Goal: Task Accomplishment & Management: Complete application form

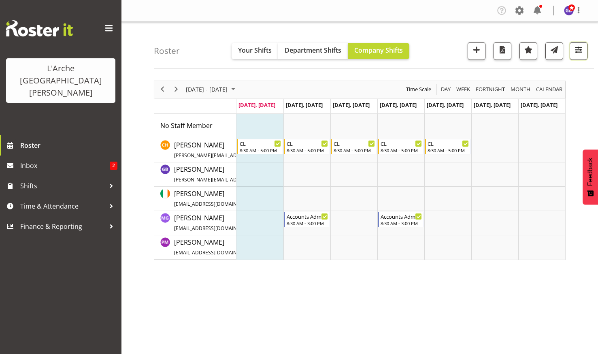
click at [577, 47] on span "button" at bounding box center [578, 50] width 11 height 11
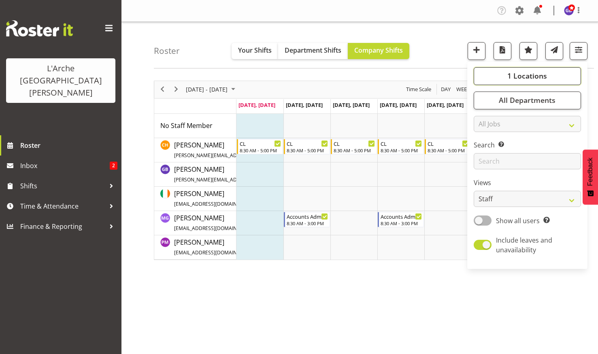
click at [516, 73] on span "1 Locations" at bounding box center [527, 76] width 40 height 10
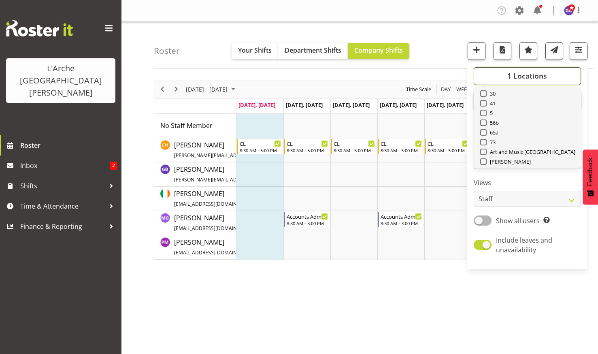
scroll to position [32, 0]
click at [483, 141] on span at bounding box center [483, 141] width 6 height 6
click at [483, 141] on input "73" at bounding box center [482, 141] width 5 height 5
checkbox input "true"
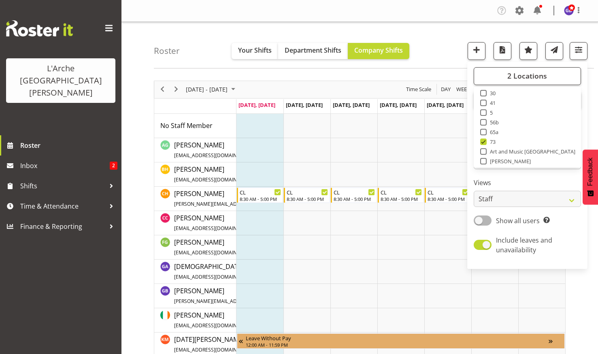
click at [444, 42] on div "Roster Your Shifts Department Shifts Company Shifts 2 Locations Clear 20 30 41 …" at bounding box center [374, 45] width 440 height 47
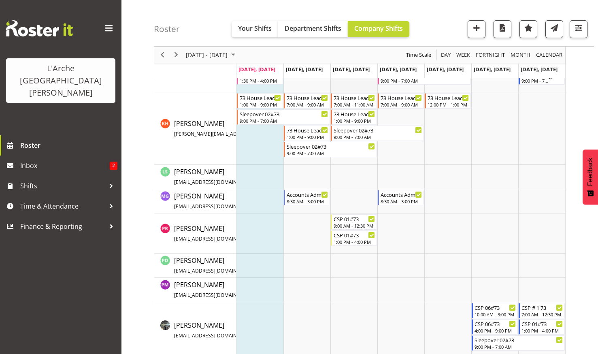
scroll to position [243, 0]
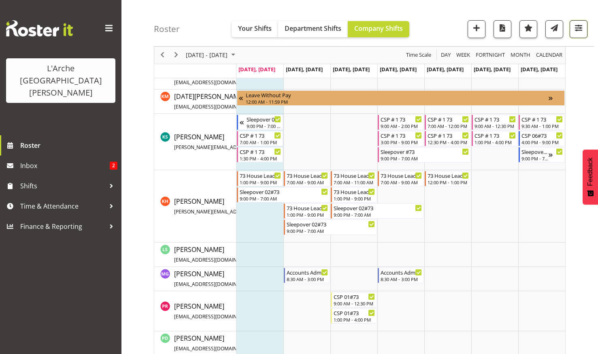
click at [578, 27] on span "button" at bounding box center [578, 28] width 11 height 11
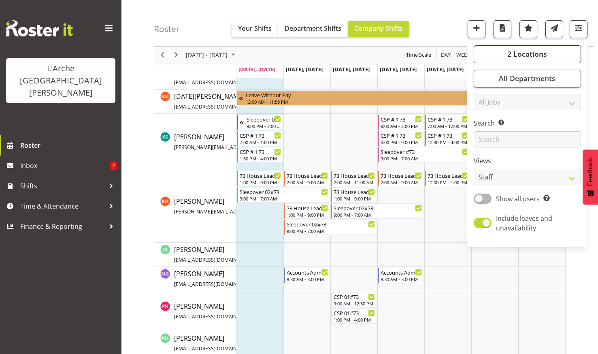
click at [520, 51] on span "2 Locations" at bounding box center [527, 54] width 40 height 10
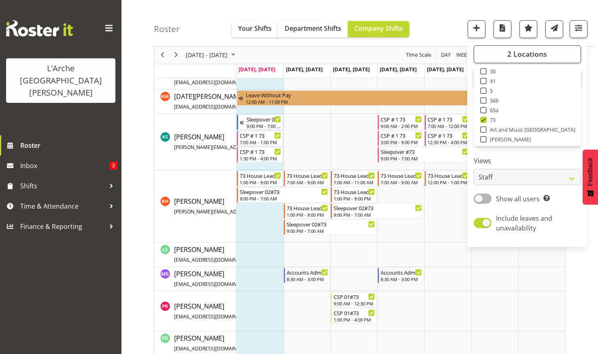
drag, startPoint x: 484, startPoint y: 89, endPoint x: 484, endPoint y: 94, distance: 4.5
click at [484, 90] on span at bounding box center [483, 90] width 6 height 6
click at [484, 90] on input "5" at bounding box center [482, 90] width 5 height 5
checkbox input "true"
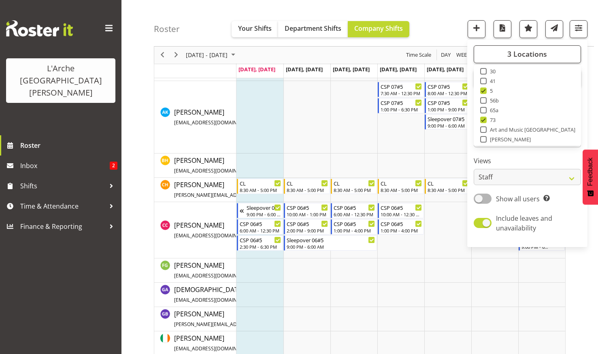
click at [352, 3] on div "Roster Your Shifts Department Shifts Company Shifts 3 Locations Clear 20 30 41 …" at bounding box center [374, 23] width 440 height 47
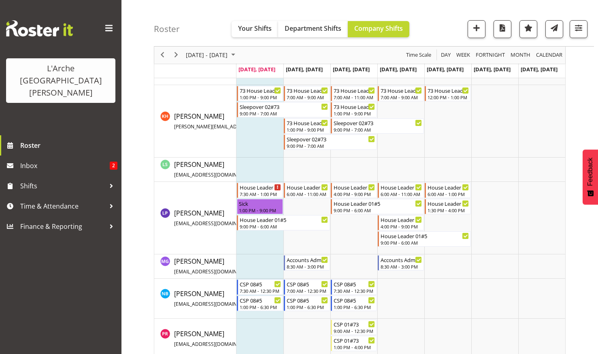
scroll to position [607, 0]
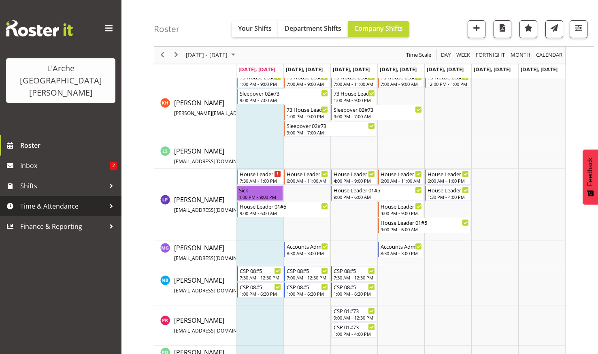
click at [43, 200] on span "Time & Attendance" at bounding box center [62, 206] width 85 height 12
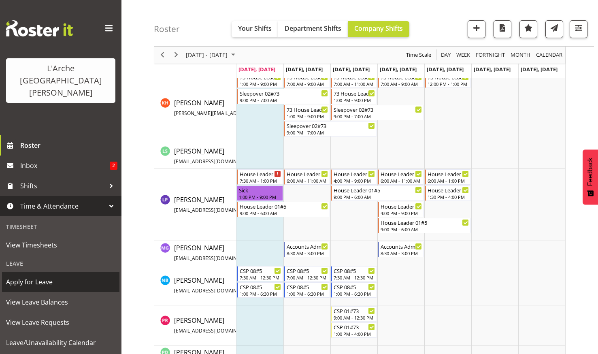
click at [35, 276] on span "Apply for Leave" at bounding box center [60, 282] width 109 height 12
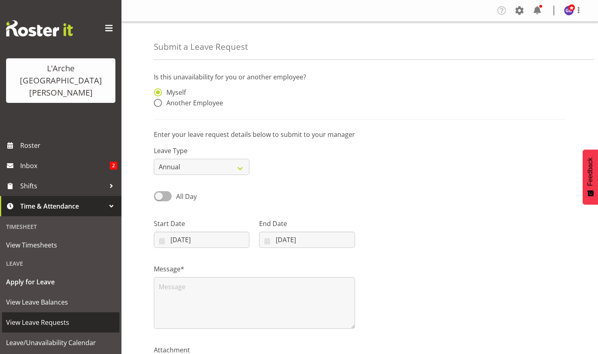
click at [41, 316] on span "View Leave Requests" at bounding box center [60, 322] width 109 height 12
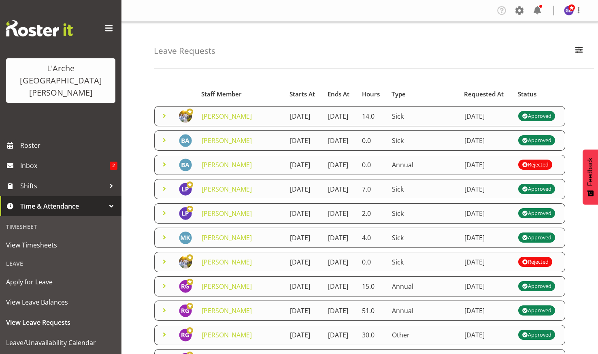
click at [285, 223] on td "18th August 2025" at bounding box center [304, 213] width 38 height 20
click at [183, 220] on img at bounding box center [185, 213] width 13 height 13
click at [185, 220] on img at bounding box center [185, 213] width 13 height 13
click at [163, 218] on span at bounding box center [164, 213] width 10 height 10
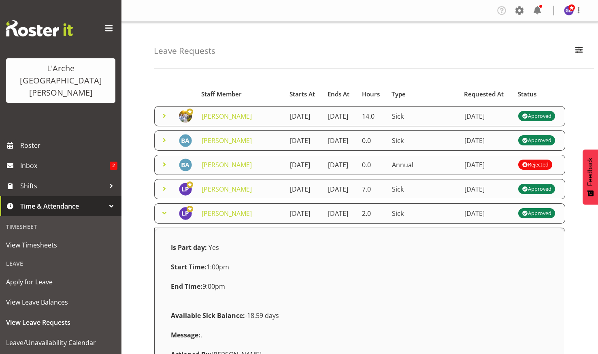
click at [163, 218] on span at bounding box center [164, 213] width 10 height 10
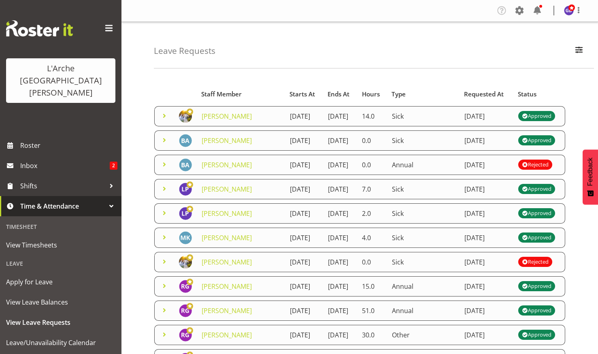
click at [164, 218] on span at bounding box center [164, 213] width 10 height 10
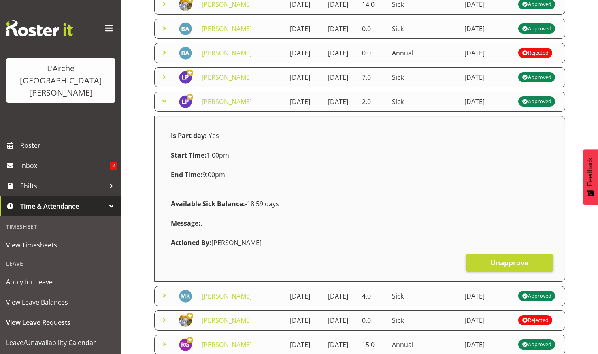
scroll to position [121, 0]
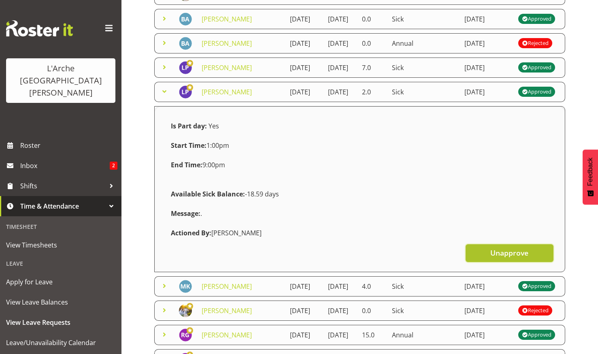
click at [507, 258] on span "Unapprove" at bounding box center [509, 252] width 38 height 11
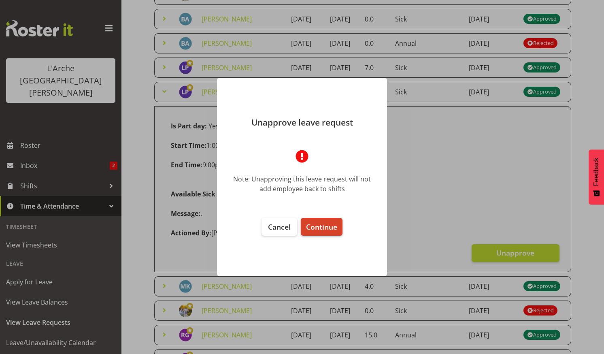
click at [316, 223] on span "Continue" at bounding box center [321, 227] width 31 height 10
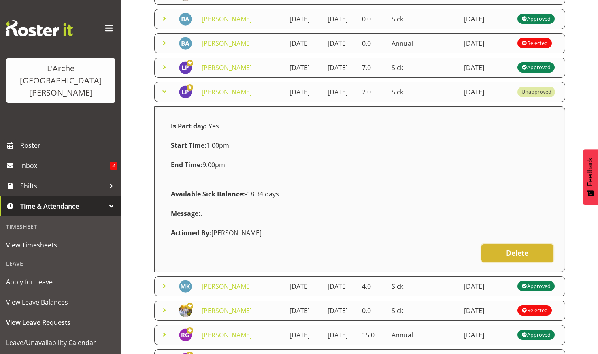
click at [518, 262] on button "Delete" at bounding box center [517, 253] width 72 height 18
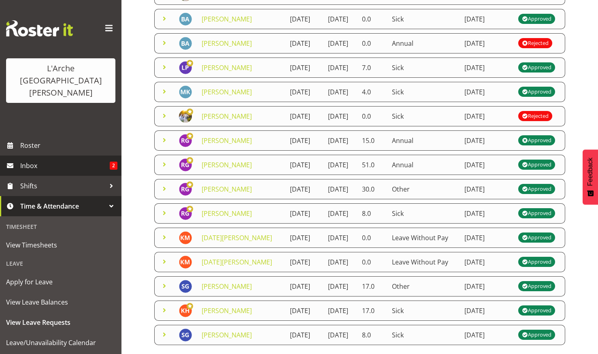
click at [30, 159] on span "Inbox" at bounding box center [64, 165] width 89 height 12
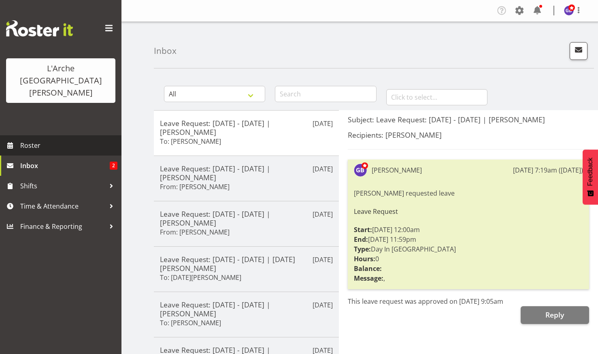
click at [33, 139] on span "Roster" at bounding box center [68, 145] width 97 height 12
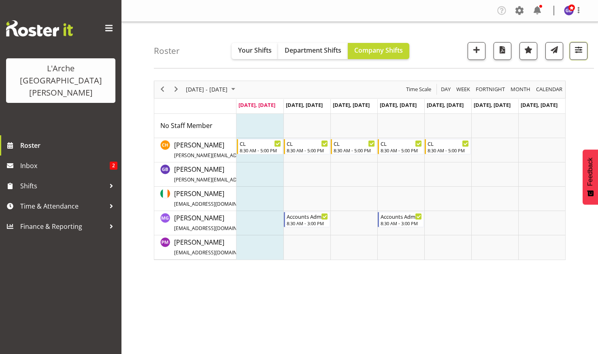
click at [577, 48] on span "button" at bounding box center [578, 50] width 11 height 11
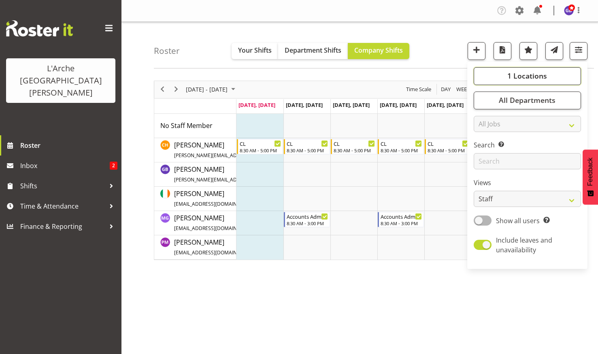
click at [507, 72] on button "1 Locations" at bounding box center [527, 76] width 107 height 18
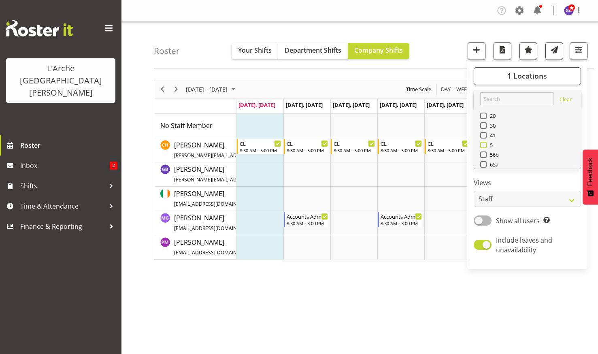
click at [484, 142] on span at bounding box center [483, 145] width 6 height 6
click at [484, 142] on input "5" at bounding box center [482, 144] width 5 height 5
checkbox input "true"
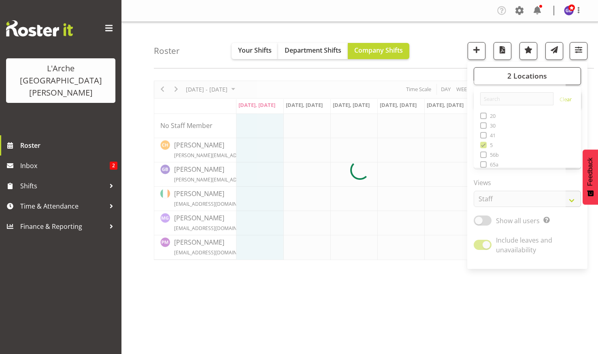
click at [423, 41] on div "Roster Your Shifts Department Shifts Company Shifts 2 Locations Clear 20 30 41 …" at bounding box center [374, 45] width 440 height 47
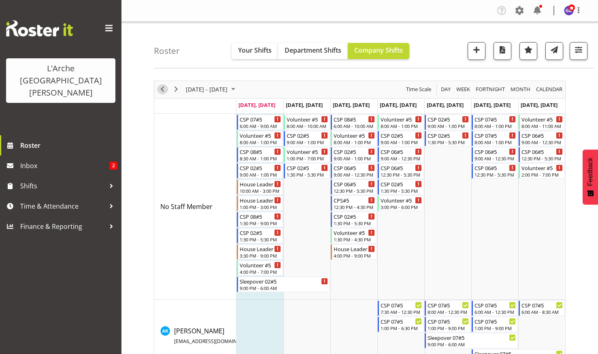
click at [161, 84] on div "previous period" at bounding box center [162, 89] width 14 height 17
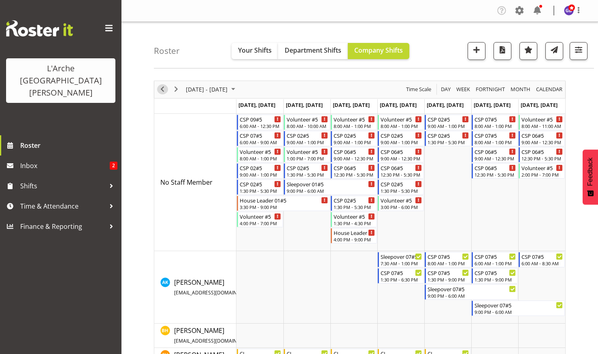
click at [161, 86] on span "Previous" at bounding box center [162, 89] width 10 height 10
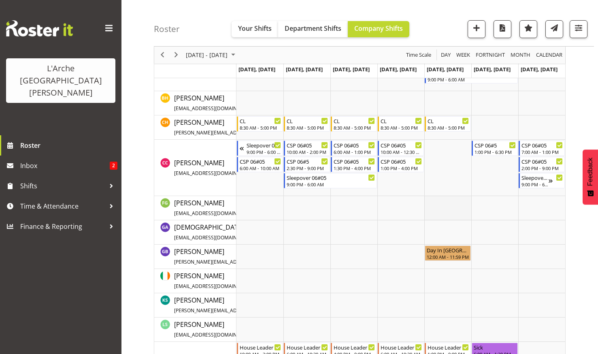
scroll to position [283, 0]
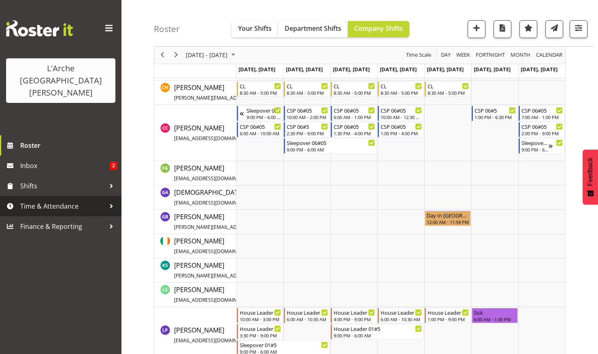
click at [51, 200] on span "Time & Attendance" at bounding box center [62, 206] width 85 height 12
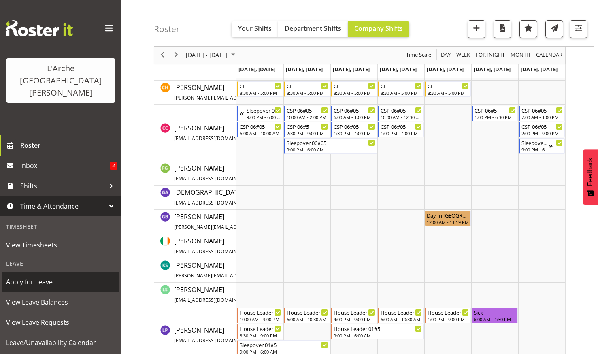
click at [40, 276] on span "Apply for Leave" at bounding box center [60, 282] width 109 height 12
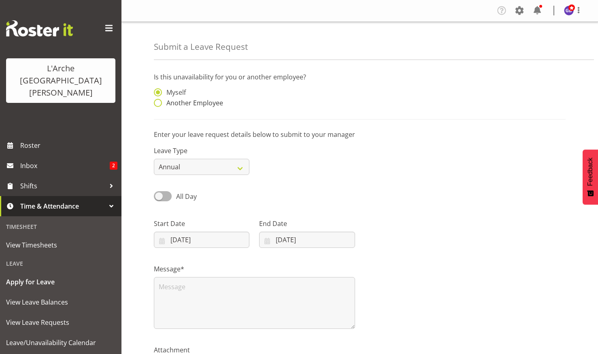
click at [158, 102] on span at bounding box center [158, 103] width 8 height 8
click at [158, 102] on input "Another Employee" at bounding box center [156, 102] width 5 height 5
radio input "true"
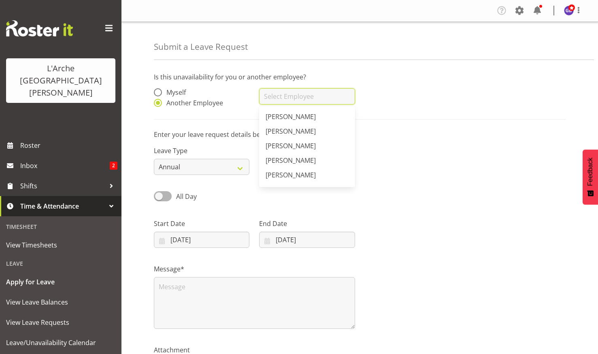
click at [275, 96] on input "text" at bounding box center [307, 96] width 96 height 16
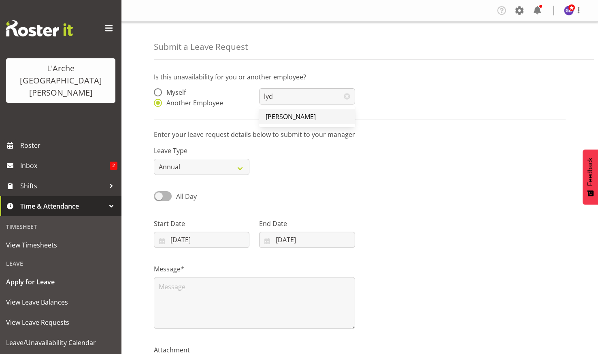
click at [276, 117] on span "[PERSON_NAME]" at bounding box center [291, 116] width 50 height 9
type input "[PERSON_NAME]"
click at [241, 165] on select "Annual Sick Leave Without Pay Bereavement Domestic Violence Parental Jury Servi…" at bounding box center [202, 167] width 96 height 16
select select "Sick"
click at [154, 159] on select "Annual Sick Leave Without Pay Bereavement Domestic Violence Parental Jury Servi…" at bounding box center [202, 167] width 96 height 16
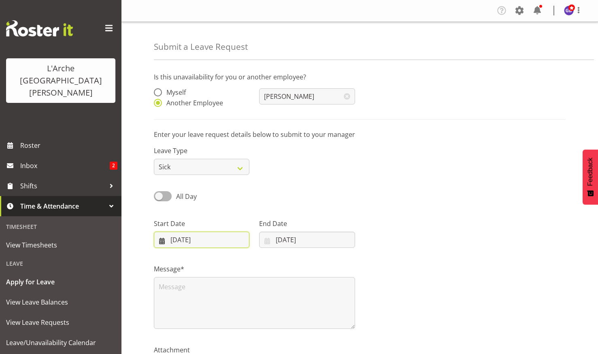
click at [194, 236] on input "[DATE]" at bounding box center [202, 240] width 96 height 16
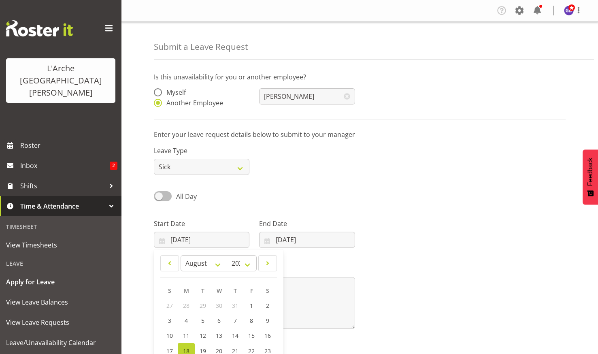
drag, startPoint x: 161, startPoint y: 192, endPoint x: 163, endPoint y: 198, distance: 5.8
click at [161, 192] on span at bounding box center [163, 196] width 18 height 10
click at [159, 193] on input "All Day" at bounding box center [156, 195] width 5 height 5
checkbox input "true"
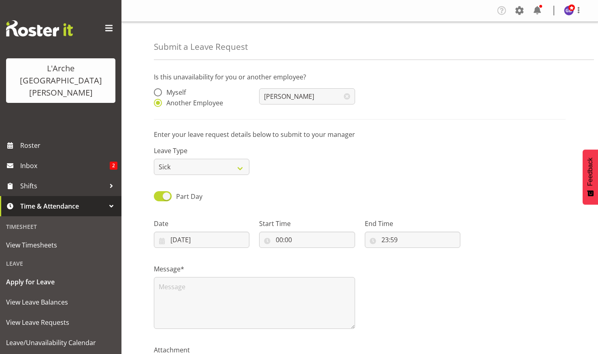
click at [209, 231] on div "Date 18/08/2025 January February March April May June July August September Oct…" at bounding box center [202, 233] width 96 height 29
click at [211, 238] on input "[DATE]" at bounding box center [202, 240] width 96 height 16
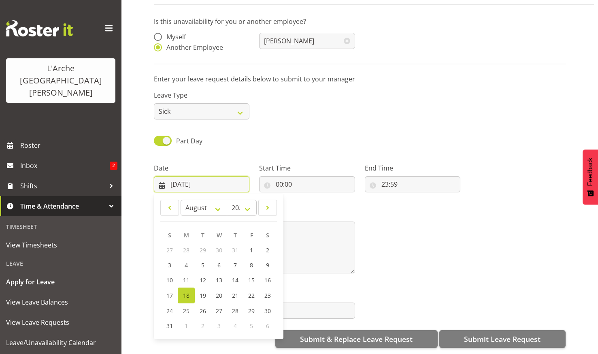
scroll to position [62, 0]
click at [251, 261] on span "8" at bounding box center [251, 265] width 3 height 8
type input "08/08/2025"
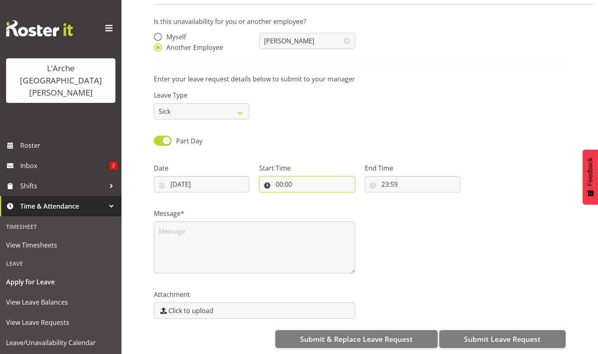
click at [302, 177] on input "00:00" at bounding box center [307, 184] width 96 height 16
click at [312, 197] on select "00 01 02 03 04 05 06 07 08 09 10 11 12 13 14 15 16 17 18 19 20 21 22 23" at bounding box center [314, 205] width 18 height 16
select select "13"
click at [305, 197] on select "00 01 02 03 04 05 06 07 08 09 10 11 12 13 14 15 16 17 18 19 20 21 22 23" at bounding box center [314, 205] width 18 height 16
type input "13:00"
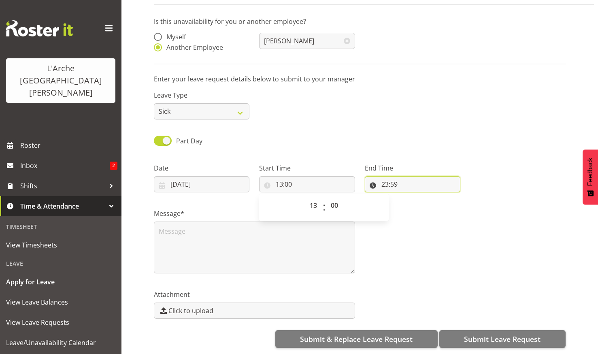
click at [400, 176] on input "23:59" at bounding box center [413, 184] width 96 height 16
click at [418, 197] on select "00 01 02 03 04 05 06 07 08 09 10 11 12 13 14 15 16 17 18 19 20 21 22 23" at bounding box center [420, 205] width 18 height 16
select select "21"
click at [411, 197] on select "00 01 02 03 04 05 06 07 08 09 10 11 12 13 14 15 16 17 18 19 20 21 22 23" at bounding box center [420, 205] width 18 height 16
type input "21:59"
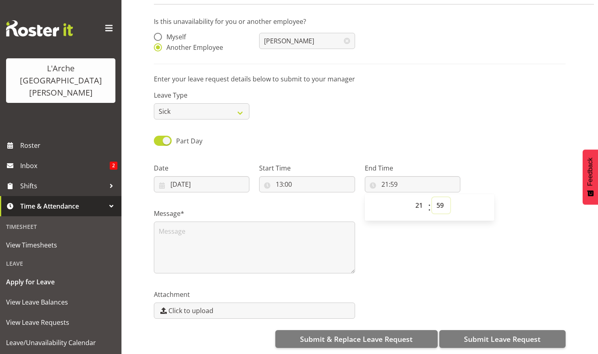
click at [440, 197] on select "00 01 02 03 04 05 06 07 08 09 10 11 12 13 14 15 16 17 18 19 20 21 22 23 24 25 2…" at bounding box center [441, 205] width 18 height 16
select select "0"
click at [432, 197] on select "00 01 02 03 04 05 06 07 08 09 10 11 12 13 14 15 16 17 18 19 20 21 22 23 24 25 2…" at bounding box center [441, 205] width 18 height 16
type input "21:00"
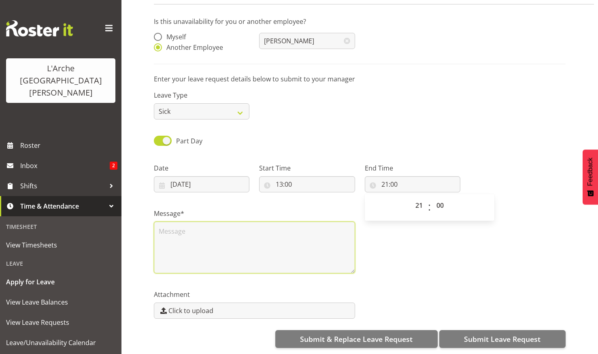
drag, startPoint x: 167, startPoint y: 223, endPoint x: 174, endPoint y: 228, distance: 8.3
click at [168, 225] on textarea at bounding box center [254, 247] width 201 height 52
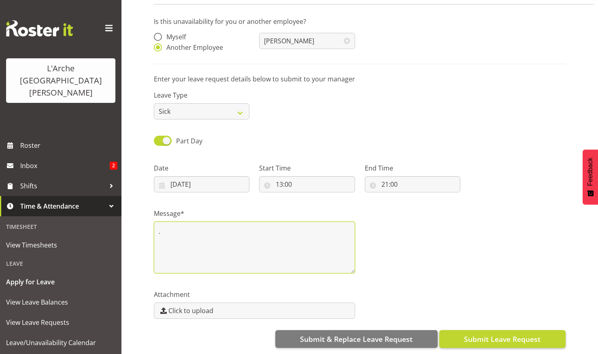
type textarea "."
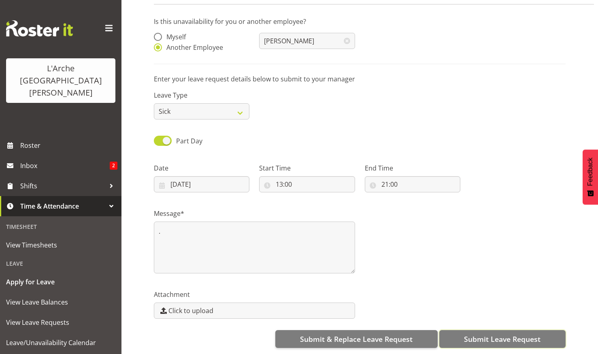
click at [486, 330] on button "Submit Leave Request" at bounding box center [502, 339] width 126 height 18
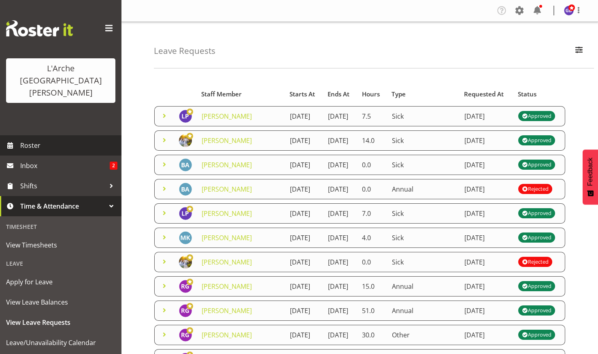
click at [34, 139] on span "Roster" at bounding box center [68, 145] width 97 height 12
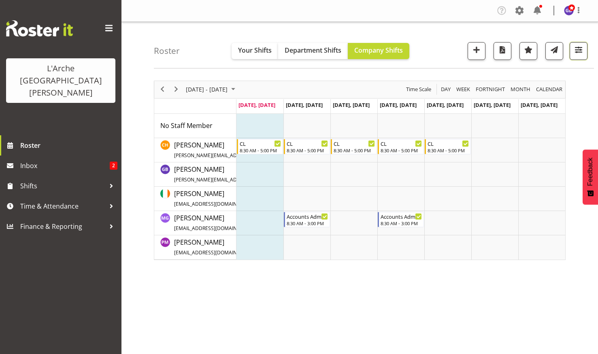
click at [578, 45] on span "button" at bounding box center [578, 50] width 11 height 11
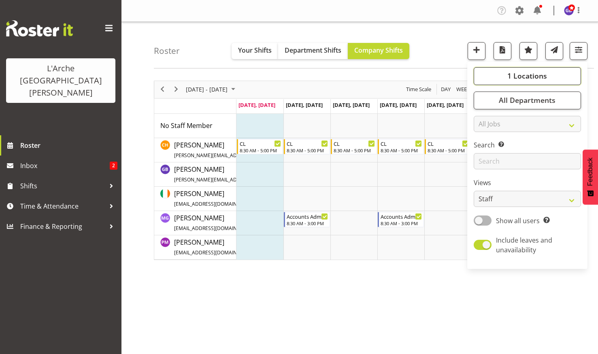
drag, startPoint x: 519, startPoint y: 72, endPoint x: 521, endPoint y: 77, distance: 5.6
click at [519, 72] on span "1 Locations" at bounding box center [527, 76] width 40 height 10
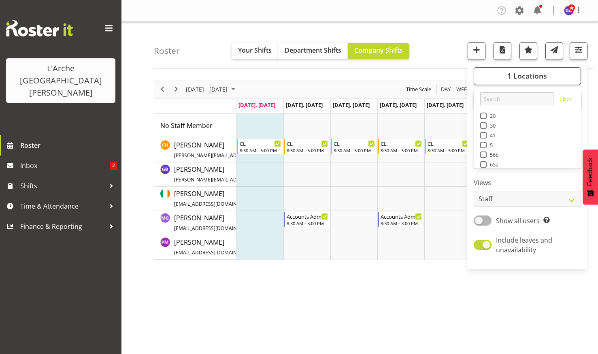
drag, startPoint x: 484, startPoint y: 144, endPoint x: 478, endPoint y: 139, distance: 8.0
click at [484, 144] on span at bounding box center [483, 145] width 6 height 6
click at [484, 144] on input "5" at bounding box center [482, 144] width 5 height 5
checkbox input "true"
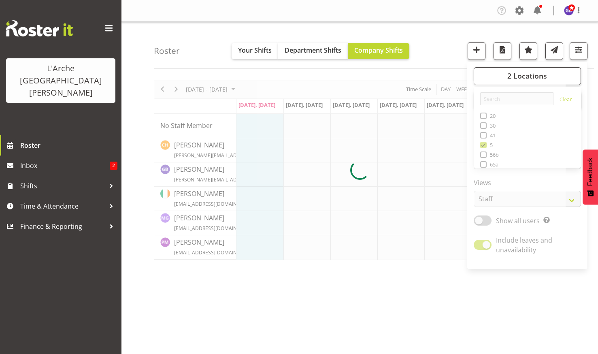
click at [433, 41] on div "Roster Your Shifts Department Shifts Company Shifts 2 Locations Clear 20 30 41 …" at bounding box center [374, 45] width 440 height 47
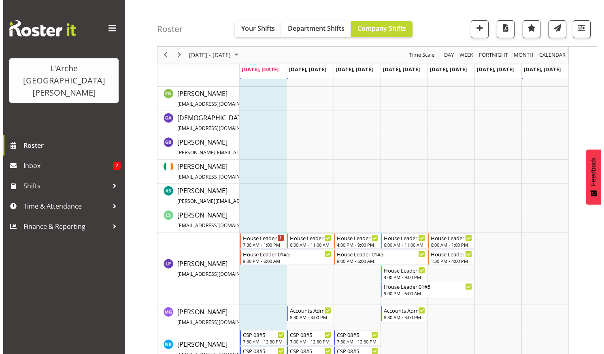
scroll to position [405, 0]
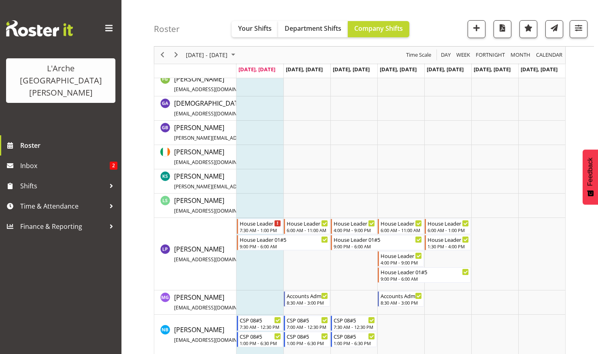
click at [256, 266] on td "Timeline Week of August 18, 2025" at bounding box center [259, 254] width 47 height 72
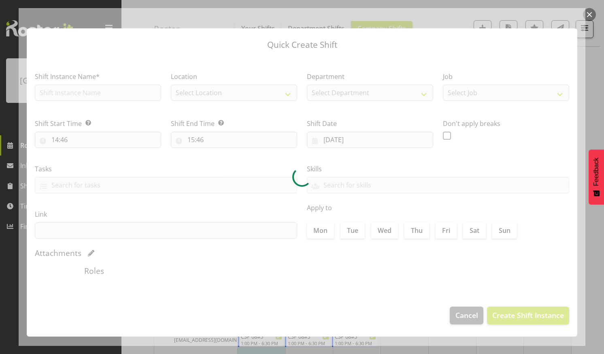
checkbox input "true"
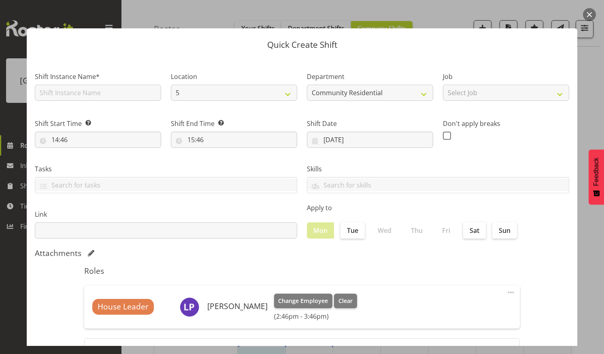
click at [135, 83] on div "Shift Instance Name*" at bounding box center [98, 86] width 126 height 29
click at [117, 91] on input "text" at bounding box center [98, 93] width 126 height 16
type input "House Leader"
click at [553, 92] on select "Select Job Accounts Admin Art Coordinator Community Leader Community Support Pe…" at bounding box center [506, 93] width 126 height 16
select select "1"
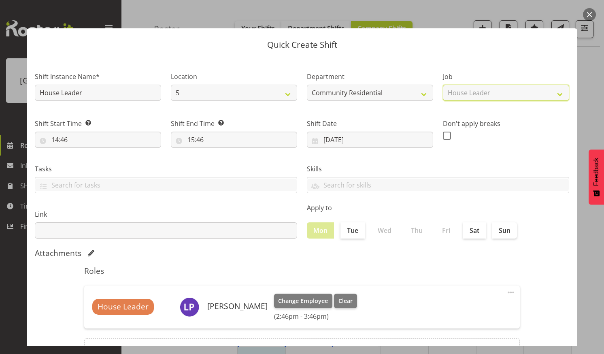
click at [443, 85] on select "Select Job Accounts Admin Art Coordinator Community Leader Community Support Pe…" at bounding box center [506, 93] width 126 height 16
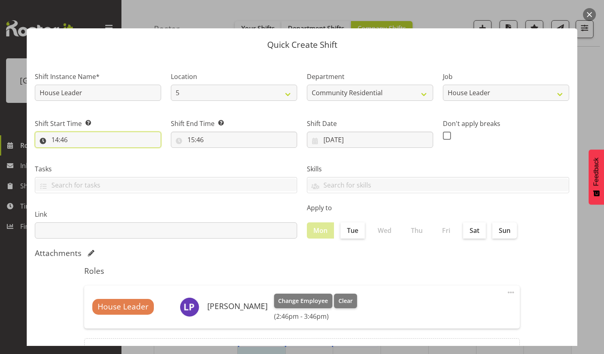
click at [93, 136] on input "14:46" at bounding box center [98, 140] width 126 height 16
click at [89, 158] on select "00 01 02 03 04 05 06 07 08 09 10 11 12 13 14 15 16 17 18 19 20 21 22 23" at bounding box center [90, 161] width 18 height 16
select select "12"
click at [81, 153] on select "00 01 02 03 04 05 06 07 08 09 10 11 12 13 14 15 16 17 18 19 20 21 22 23" at bounding box center [90, 161] width 18 height 16
type input "12:46"
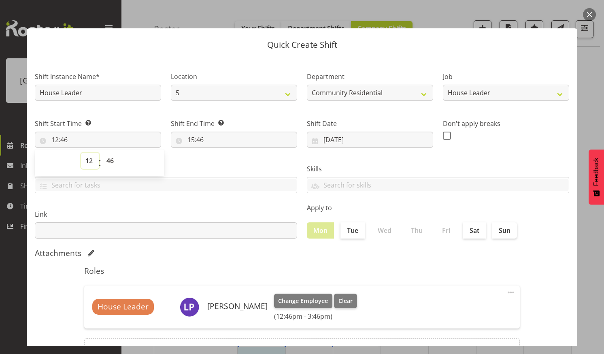
click at [90, 156] on select "00 01 02 03 04 05 06 07 08 09 10 11 12 13 14 15 16 17 18 19 20 21 22 23" at bounding box center [90, 161] width 18 height 16
select select "13"
click at [81, 153] on select "00 01 02 03 04 05 06 07 08 09 10 11 12 13 14 15 16 17 18 19 20 21 22 23" at bounding box center [90, 161] width 18 height 16
type input "13:46"
click at [111, 157] on select "00 01 02 03 04 05 06 07 08 09 10 11 12 13 14 15 16 17 18 19 20 21 22 23 24 25 2…" at bounding box center [111, 161] width 18 height 16
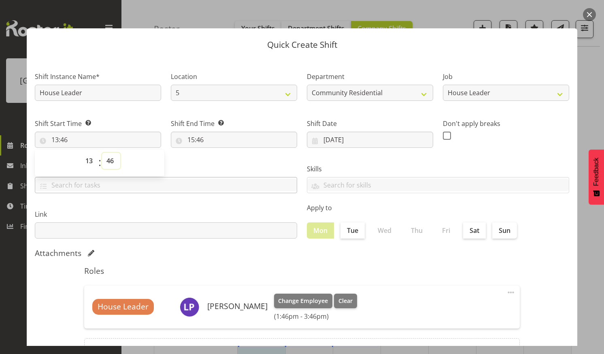
select select "30"
click at [102, 153] on select "00 01 02 03 04 05 06 07 08 09 10 11 12 13 14 15 16 17 18 19 20 21 22 23 24 25 2…" at bounding box center [111, 161] width 18 height 16
type input "13:30"
click at [204, 136] on input "15:46" at bounding box center [234, 140] width 126 height 16
click at [223, 158] on select "00 01 02 03 04 05 06 07 08 09 10 11 12 13 14 15 16 17 18 19 20 21 22 23" at bounding box center [226, 161] width 18 height 16
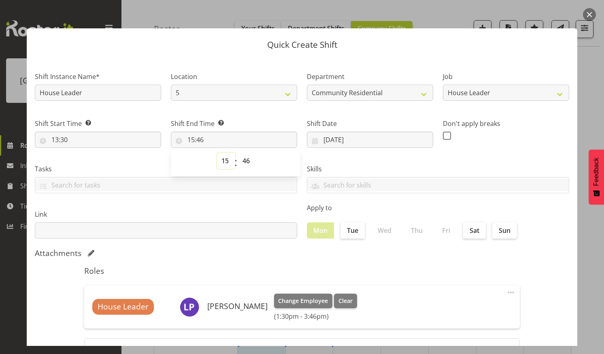
select select "20"
click at [217, 153] on select "00 01 02 03 04 05 06 07 08 09 10 11 12 13 14 15 16 17 18 19 20 21 22 23" at bounding box center [226, 161] width 18 height 16
type input "20:46"
click at [246, 158] on select "00 01 02 03 04 05 06 07 08 09 10 11 12 13 14 15 16 17 18 19 20 21 22 23 24 25 2…" at bounding box center [247, 161] width 18 height 16
select select "0"
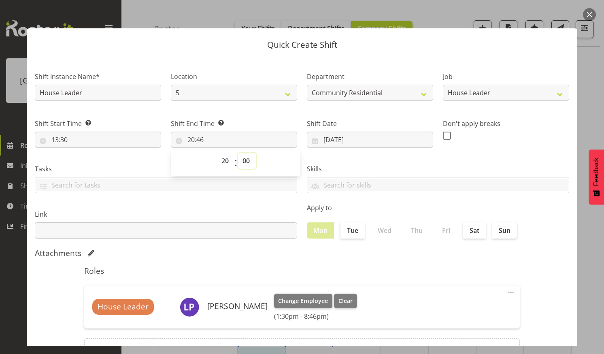
click at [238, 153] on select "00 01 02 03 04 05 06 07 08 09 10 11 12 13 14 15 16 17 18 19 20 21 22 23 24 25 2…" at bounding box center [247, 161] width 18 height 16
type input "20:00"
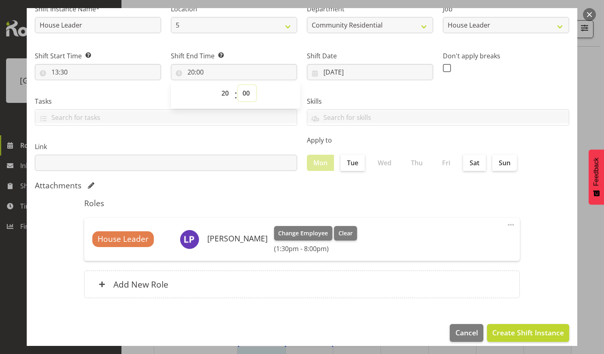
scroll to position [75, 0]
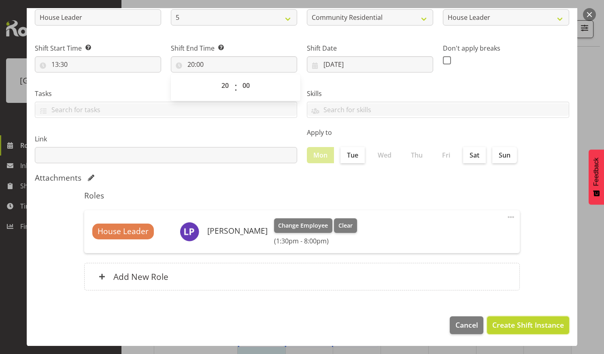
click at [506, 321] on span "Create Shift Instance" at bounding box center [528, 324] width 72 height 11
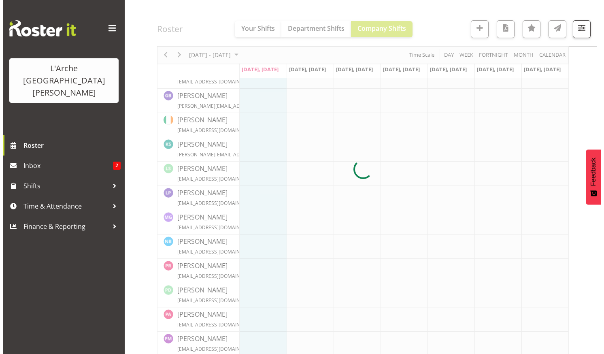
scroll to position [405, 0]
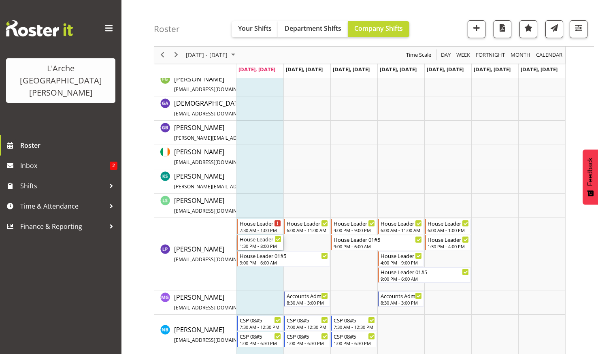
click at [252, 241] on div "House Leader" at bounding box center [261, 239] width 42 height 8
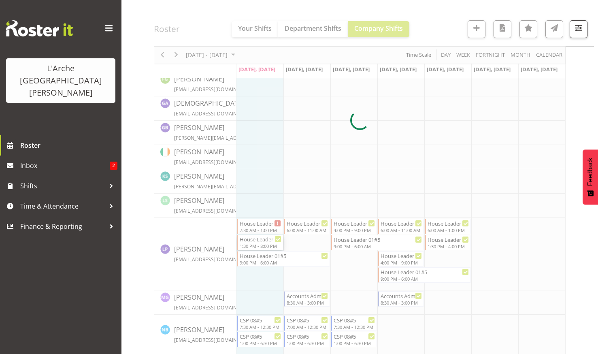
select select
select select "7"
select select "2025"
select select "20"
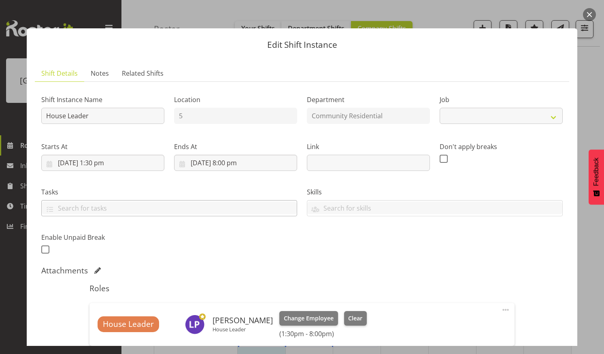
select select "1"
click at [235, 160] on input "[DATE] 8:00 pm" at bounding box center [235, 163] width 123 height 16
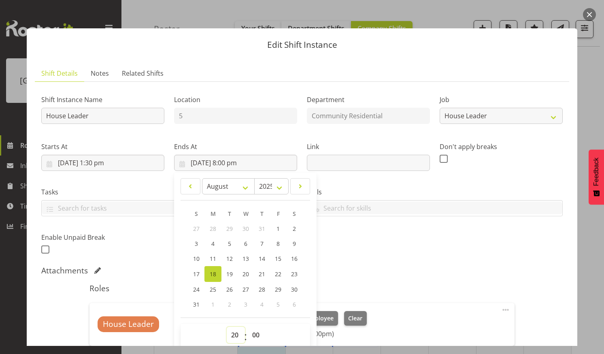
click at [233, 330] on select "00 01 02 03 04 05 06 07 08 09 10 11 12 13 14 15 16 17 18 19 20 21 22 23" at bounding box center [236, 335] width 18 height 16
select select "21"
click at [227, 327] on select "00 01 02 03 04 05 06 07 08 09 10 11 12 13 14 15 16 17 18 19 20 21 22 23" at bounding box center [236, 335] width 18 height 16
type input "[DATE] 9:00 pm"
click at [384, 237] on div "Shift Instance Name House Leader Location 5 Department Community Residential Jo…" at bounding box center [301, 171] width 531 height 177
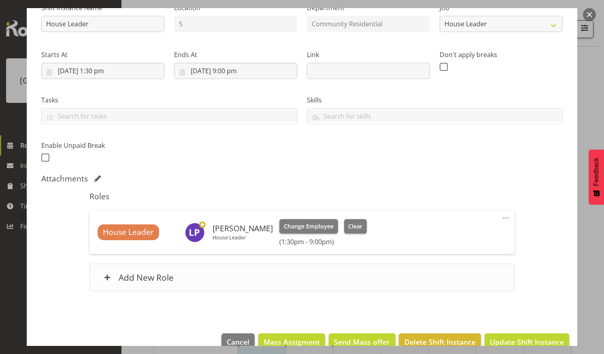
scroll to position [109, 0]
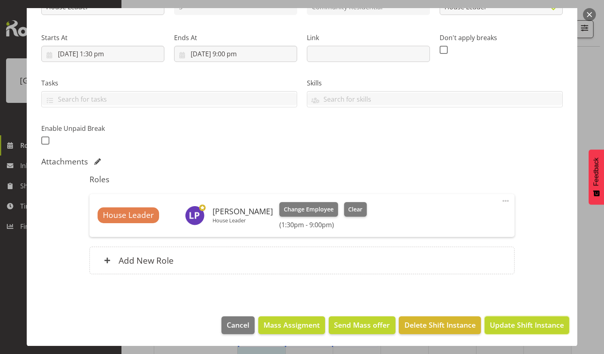
click at [501, 319] on span "Update Shift Instance" at bounding box center [527, 324] width 74 height 11
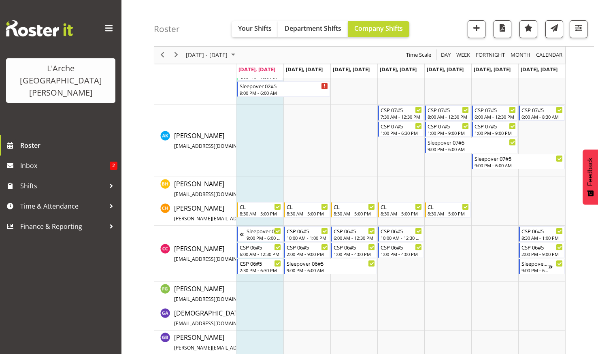
scroll to position [405, 0]
